Goal: Task Accomplishment & Management: Complete application form

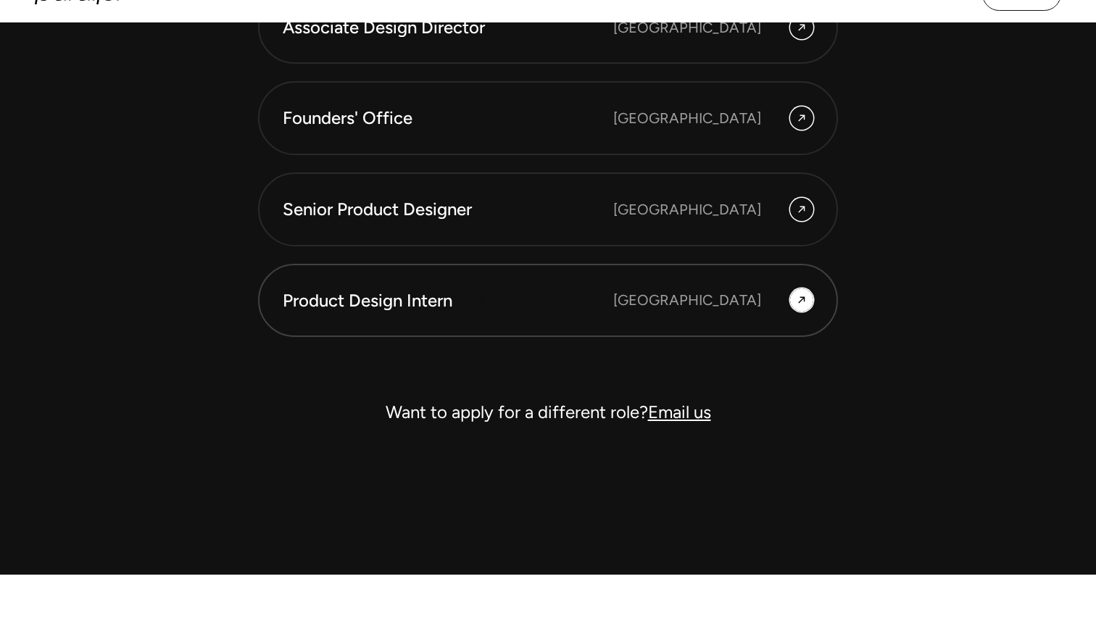
scroll to position [4146, 0]
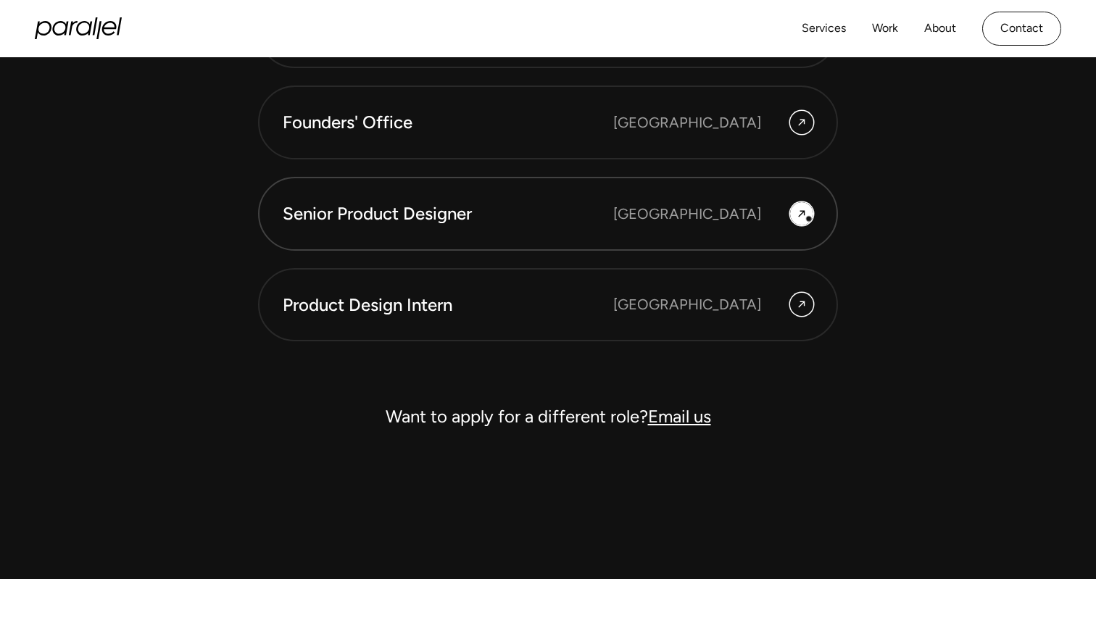
click at [808, 218] on div at bounding box center [801, 213] width 23 height 23
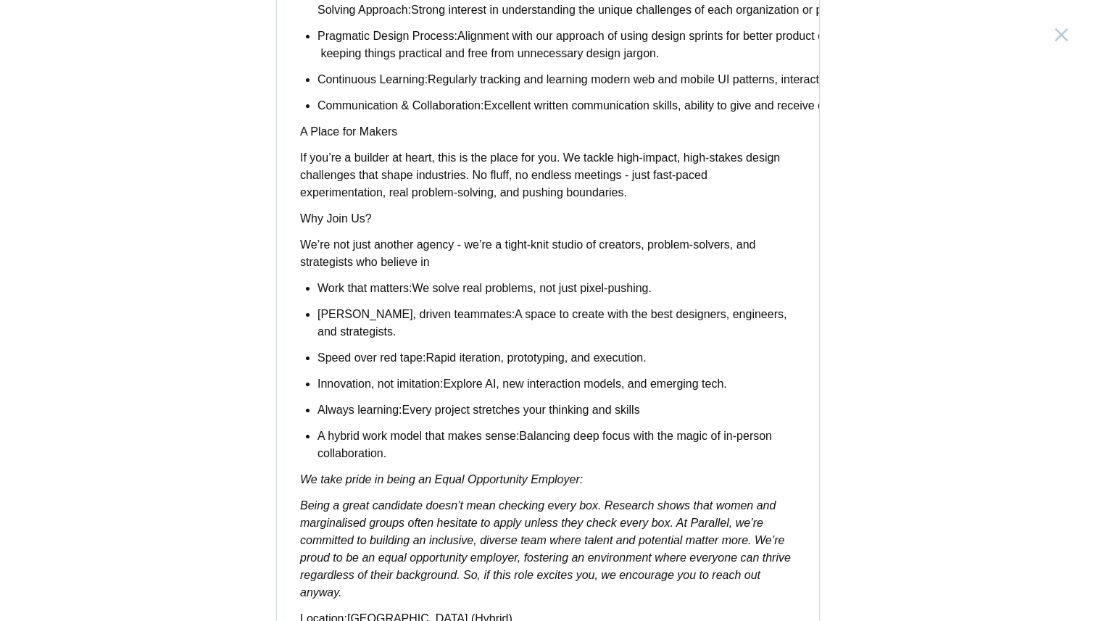
scroll to position [1113, 0]
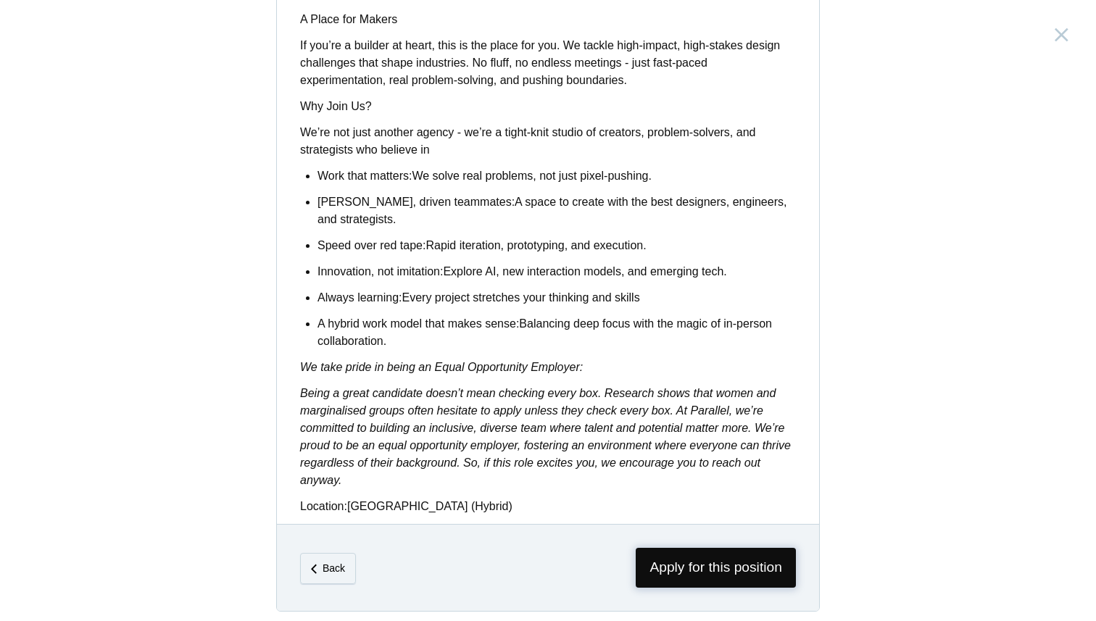
click at [702, 558] on span "Apply for this position" at bounding box center [716, 568] width 160 height 40
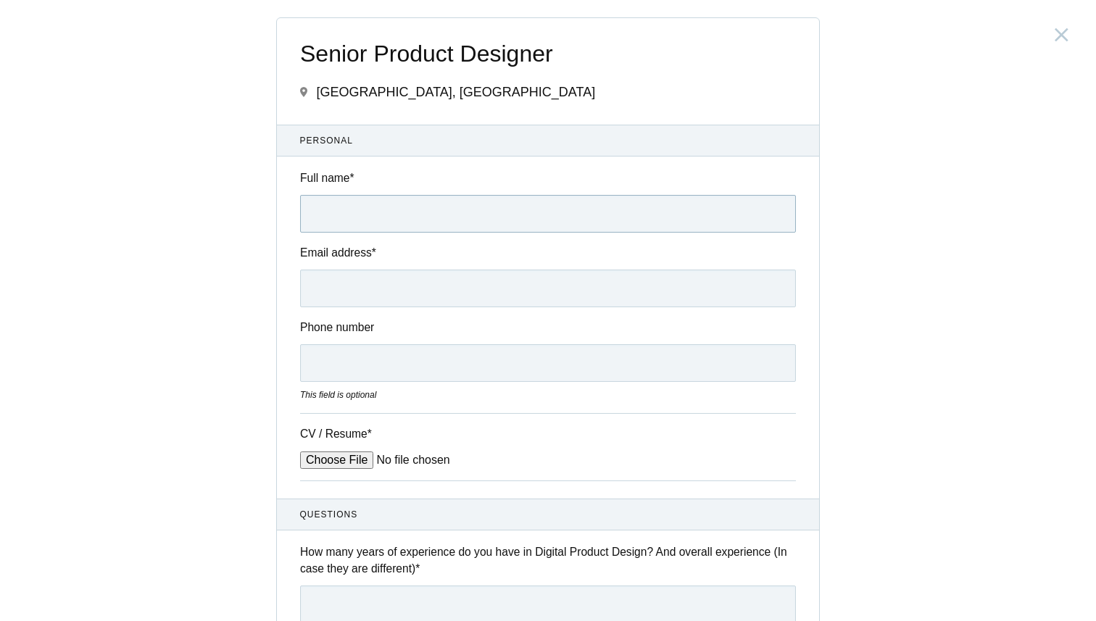
click at [383, 222] on input "Full name *" at bounding box center [548, 214] width 496 height 38
type input "[PERSON_NAME]"
type input "09038737995"
click at [396, 268] on div "Email address *" at bounding box center [548, 275] width 542 height 63
click at [360, 295] on input "Email address *" at bounding box center [548, 289] width 496 height 38
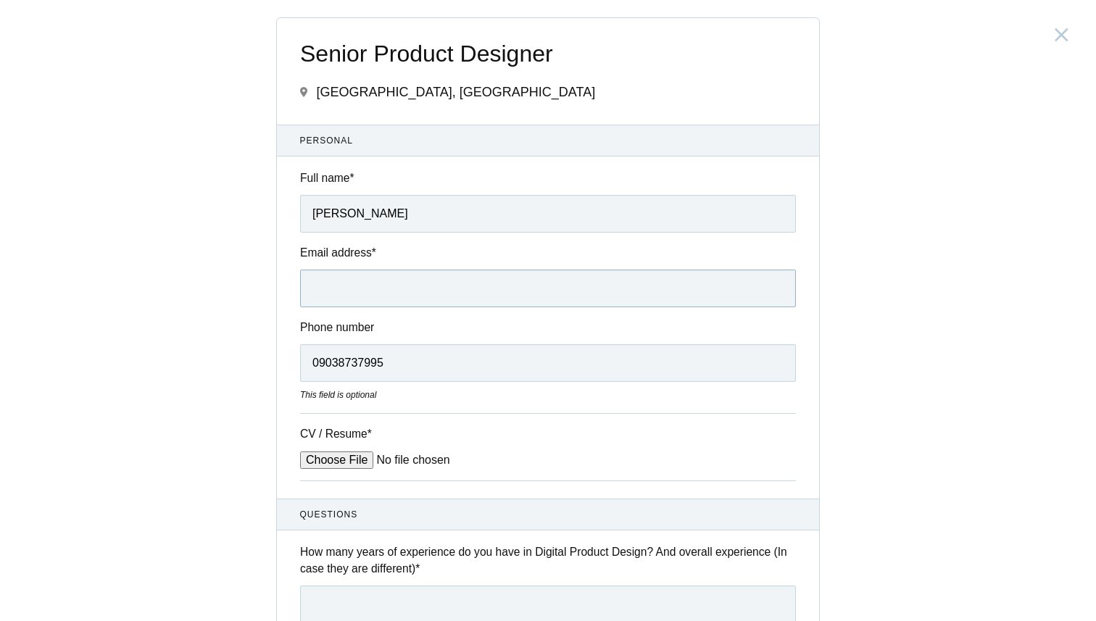
type input "[EMAIL_ADDRESS][DOMAIN_NAME]"
click at [317, 370] on input "09038737995" at bounding box center [548, 363] width 496 height 38
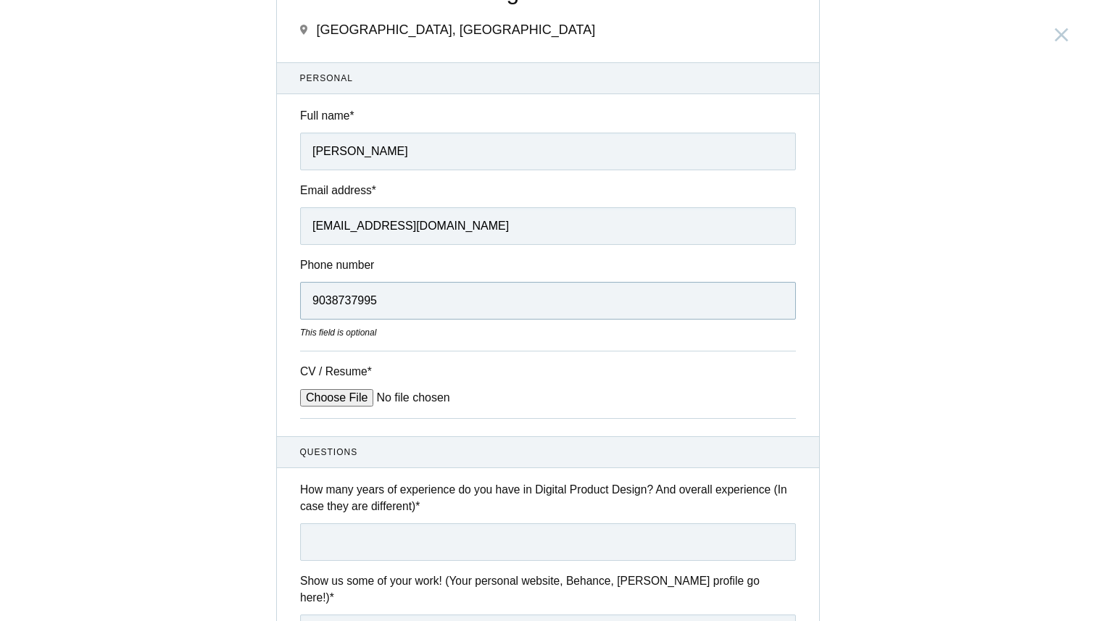
scroll to position [66, 0]
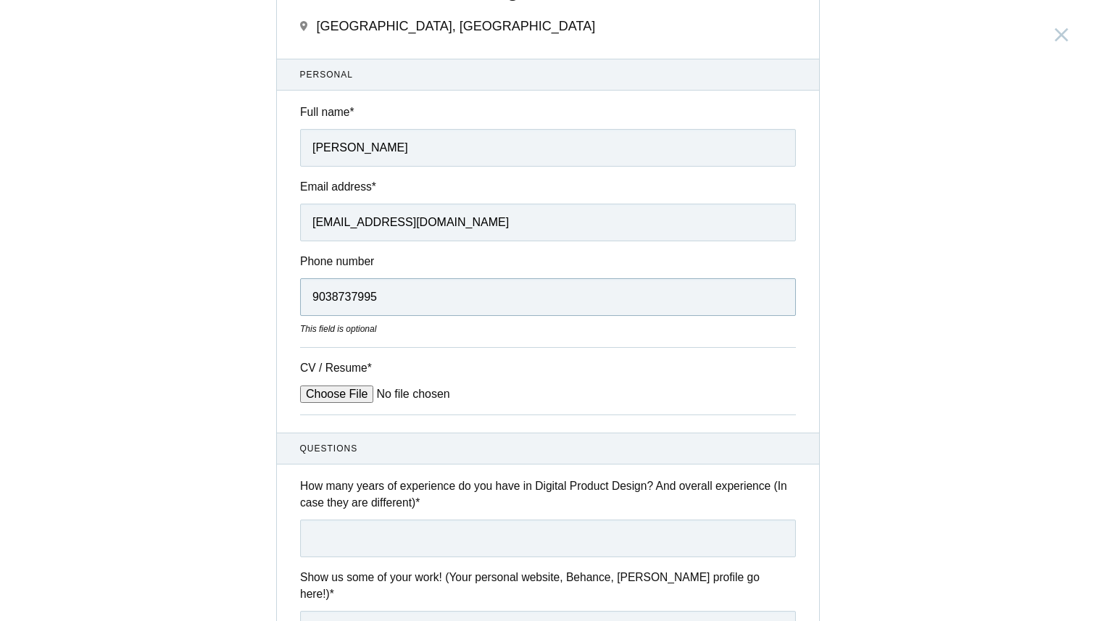
type input "9038737995"
click at [362, 391] on input "CV / Resume *" at bounding box center [410, 394] width 220 height 17
type input "C:\fakepath\Myresume.pdf"
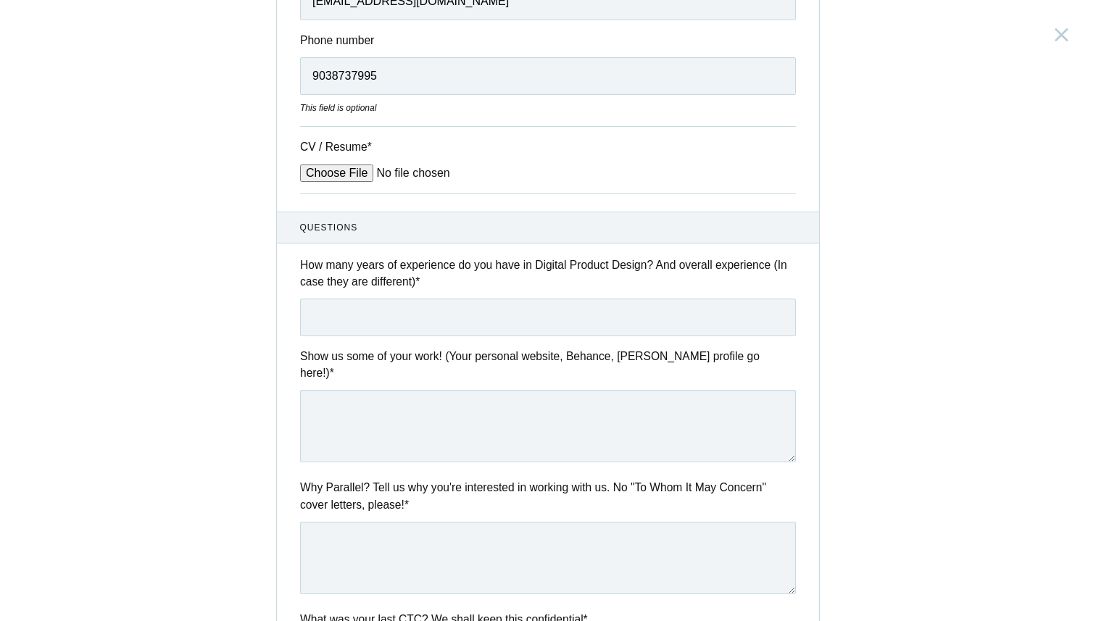
scroll to position [288, 0]
click at [394, 317] on input "text" at bounding box center [548, 317] width 496 height 38
type input "2 years 6 months"
click at [418, 390] on textarea at bounding box center [548, 425] width 496 height 72
click at [308, 399] on textarea "[DOMAIN_NAME]" at bounding box center [548, 425] width 496 height 72
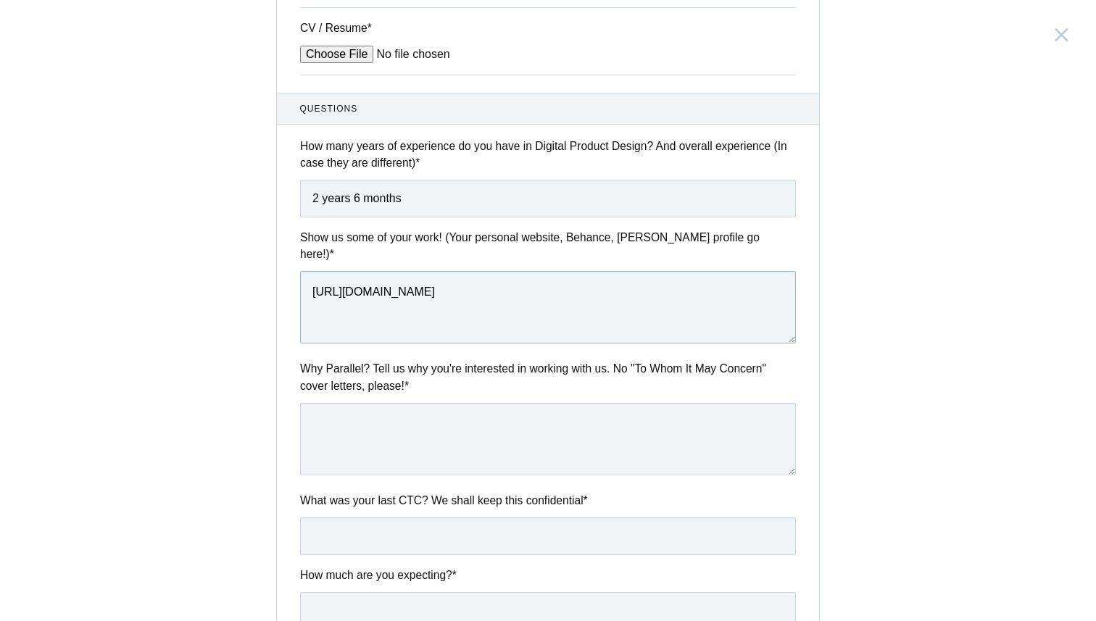
scroll to position [465, 0]
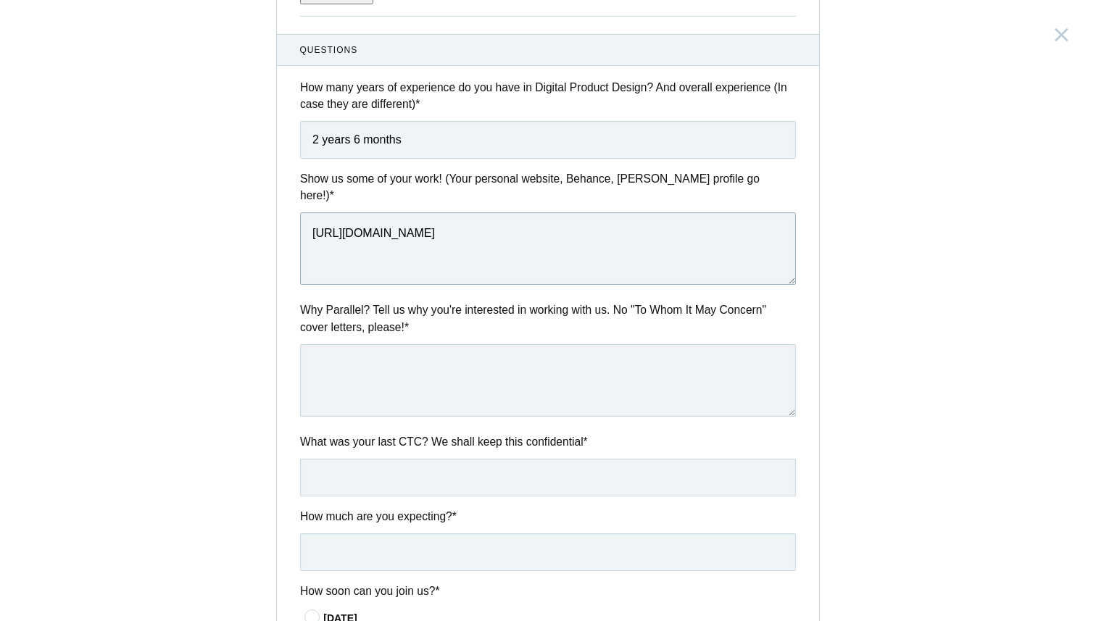
type textarea "[URL][DOMAIN_NAME]"
click at [354, 370] on textarea at bounding box center [548, 380] width 496 height 72
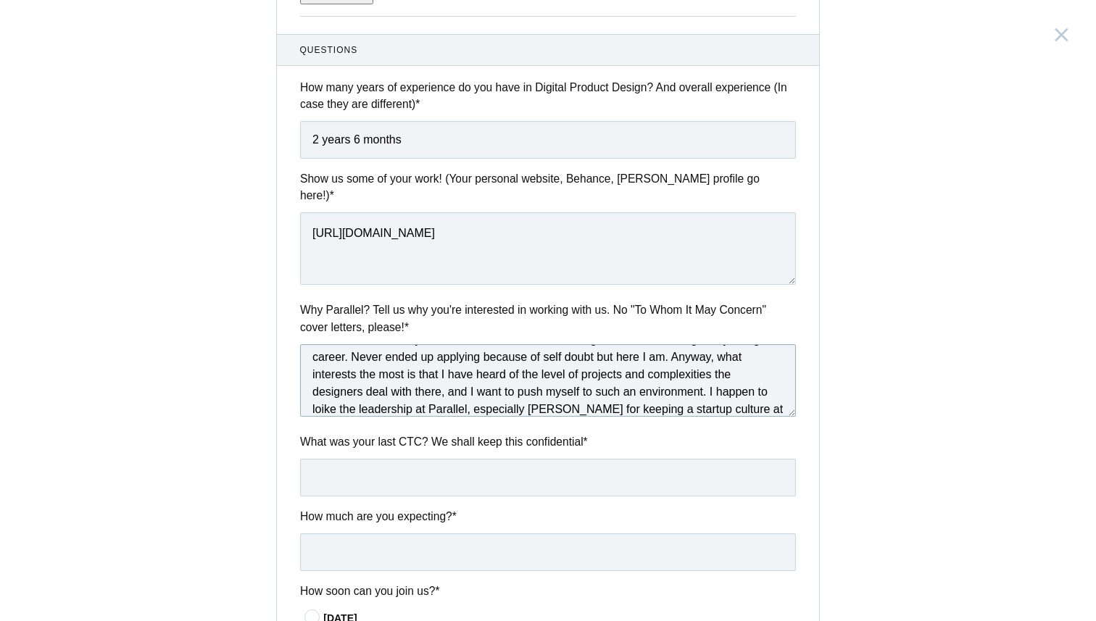
scroll to position [43, 0]
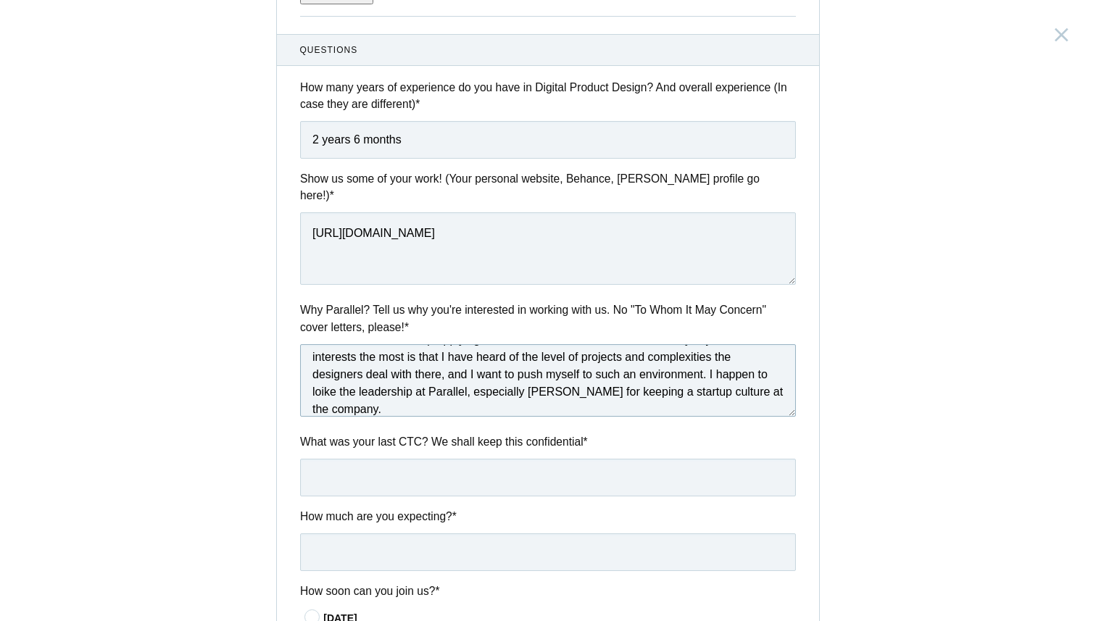
click at [320, 381] on textarea "Parallel has been my one of the most sorted after design haven since I began my…" at bounding box center [548, 380] width 496 height 72
click at [397, 402] on textarea "Parallel has been my one of the most sorted after design haven since I began my…" at bounding box center [548, 380] width 496 height 72
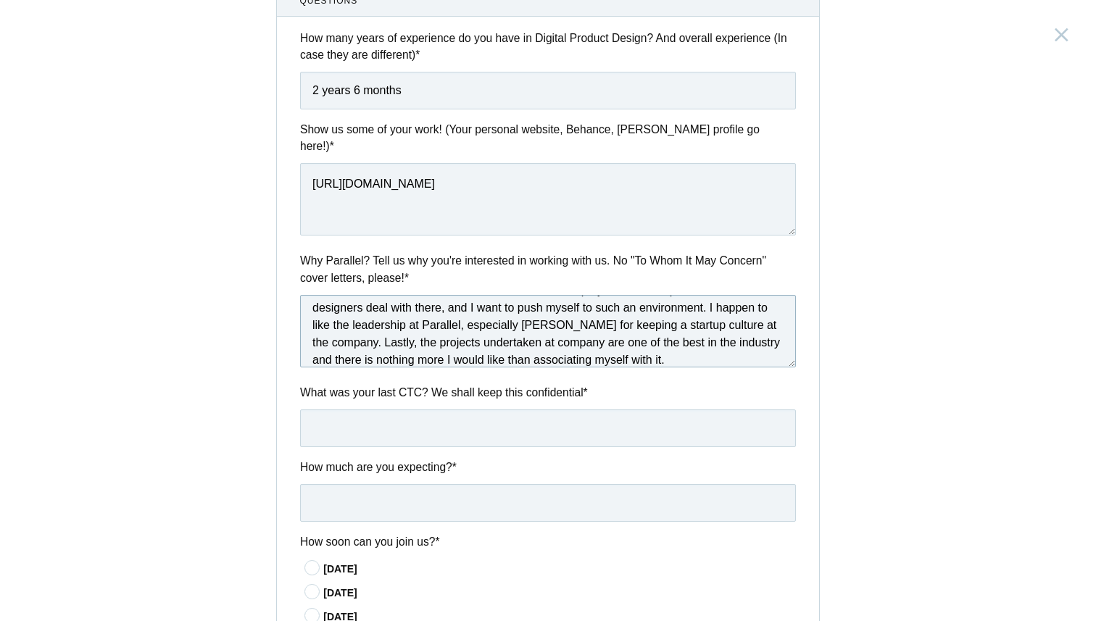
scroll to position [517, 0]
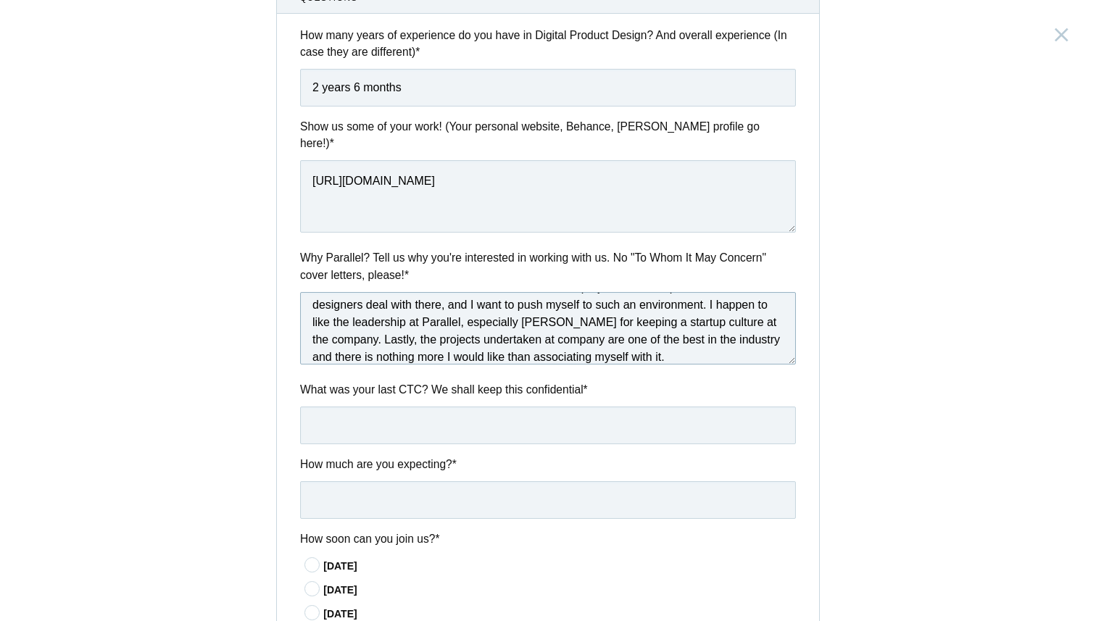
type textarea "Parallel has been my one of the most sorted after design haven since I began my…"
click at [354, 419] on input "text" at bounding box center [548, 426] width 496 height 38
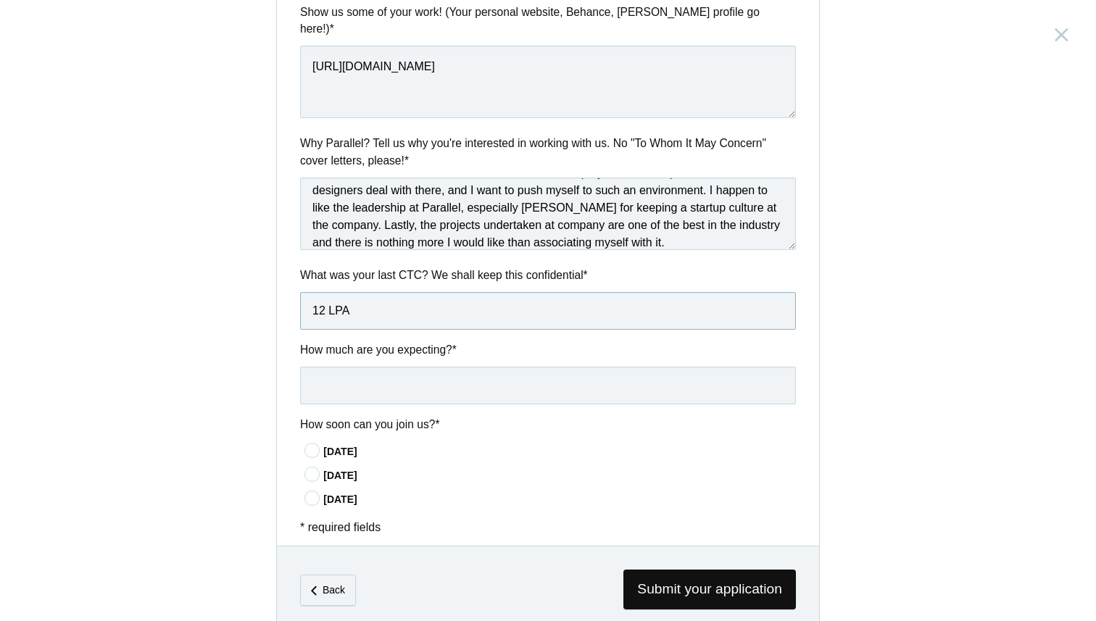
scroll to position [642, 0]
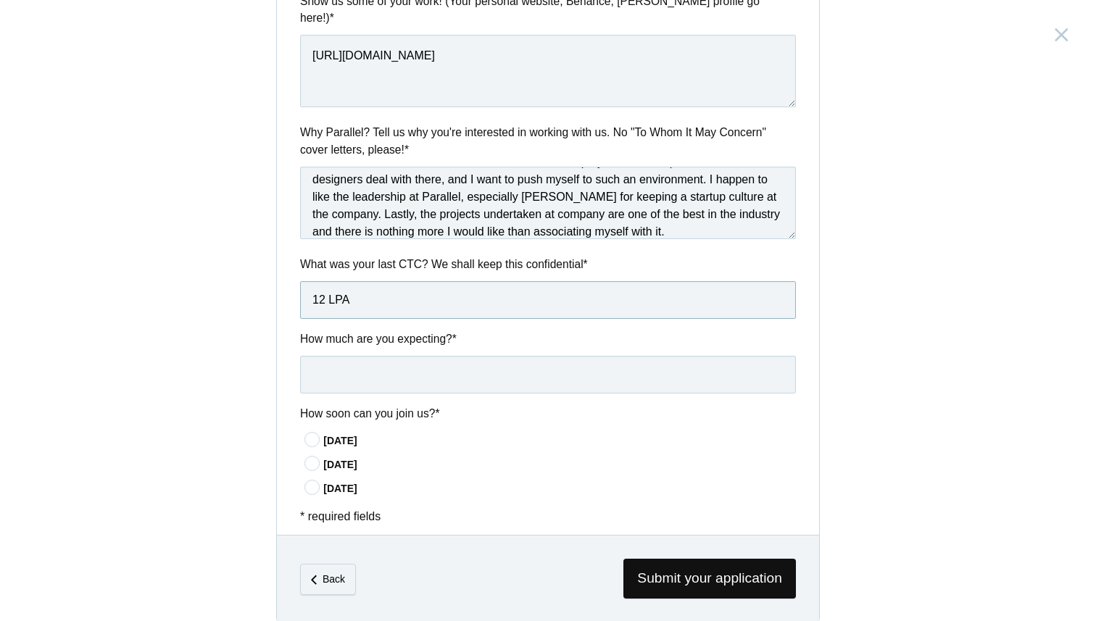
type input "12 LPA"
click at [370, 356] on input "text" at bounding box center [548, 375] width 496 height 38
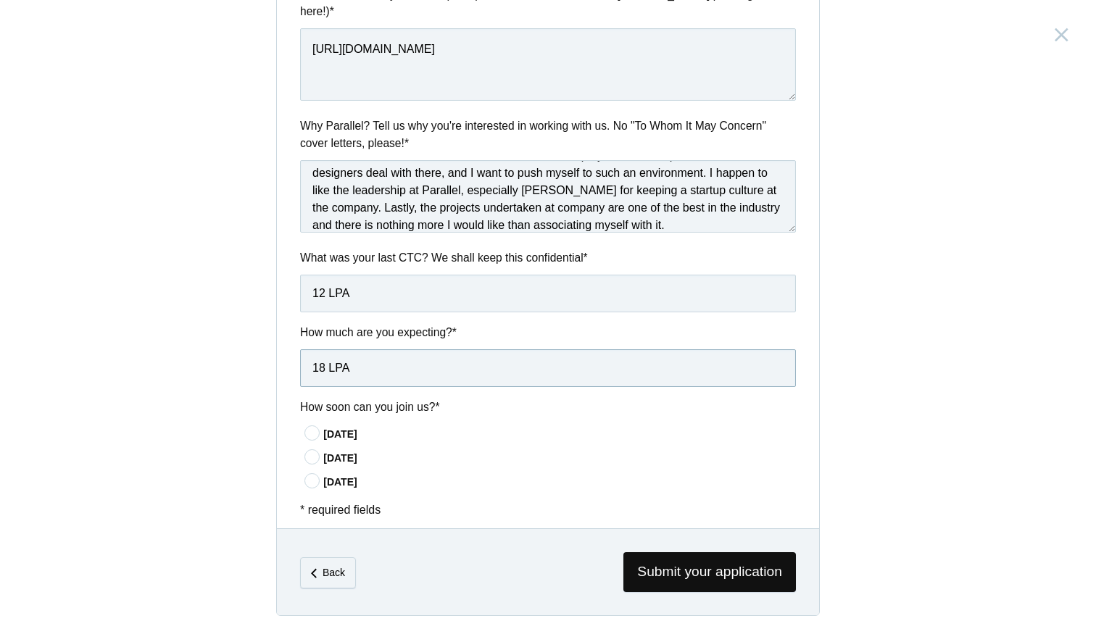
type input "18 LPA"
click at [321, 425] on label "[DATE]" at bounding box center [549, 432] width 491 height 15
click at [0, 0] on input"] "[DATE]" at bounding box center [0, 0] width 0 height 0
click at [751, 554] on span "Submit your application" at bounding box center [709, 572] width 172 height 40
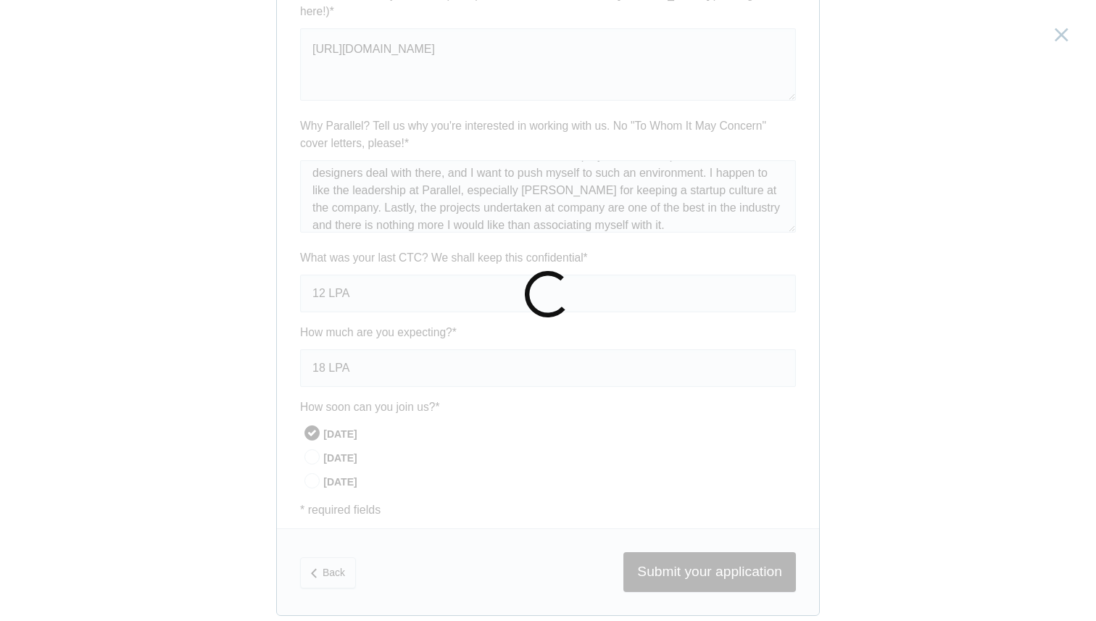
scroll to position [0, 0]
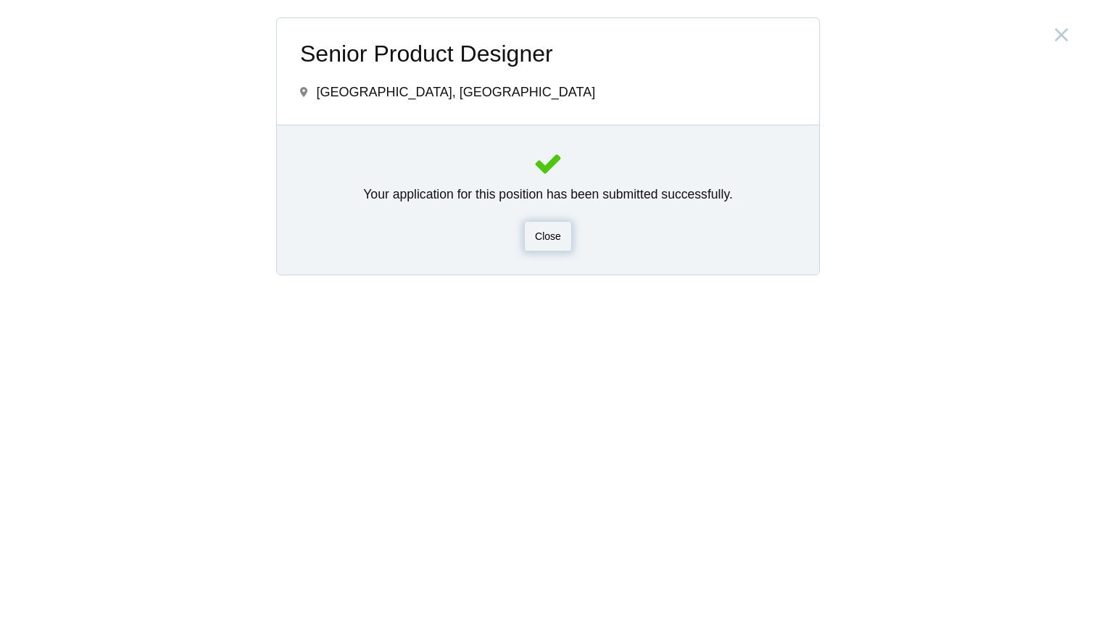
click at [544, 242] on div "Close" at bounding box center [548, 236] width 48 height 30
